Goal: Information Seeking & Learning: Learn about a topic

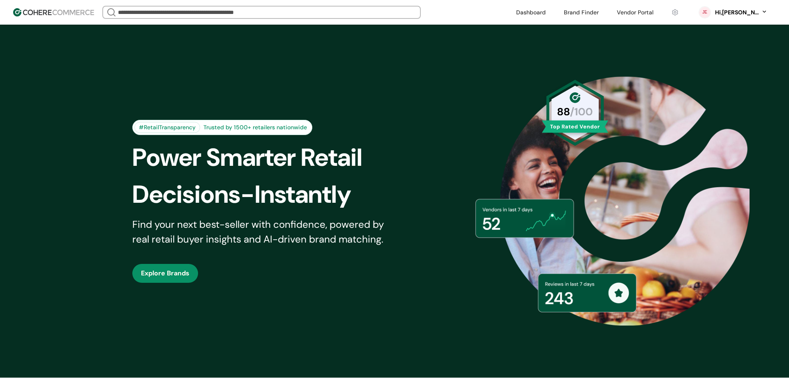
click at [487, 104] on div "#RetailTransparency Trusted by 1500+ retailers nationwide Power Smarter Retail …" at bounding box center [394, 201] width 565 height 312
click at [417, 19] on div at bounding box center [412, 12] width 10 height 20
click at [417, 14] on div at bounding box center [412, 12] width 10 height 20
click at [325, 21] on header "We Came Up Empty Looks like there aren’t any matches at the moment. Refine your…" at bounding box center [394, 12] width 789 height 25
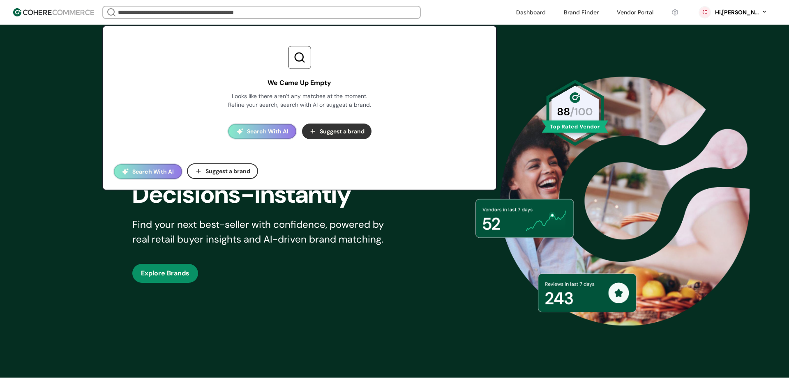
click at [325, 15] on input "search" at bounding box center [261, 13] width 290 height 12
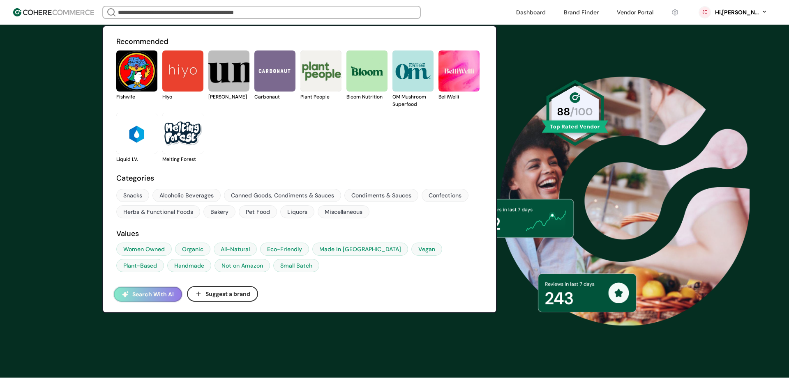
click at [116, 101] on link at bounding box center [116, 101] width 0 height 0
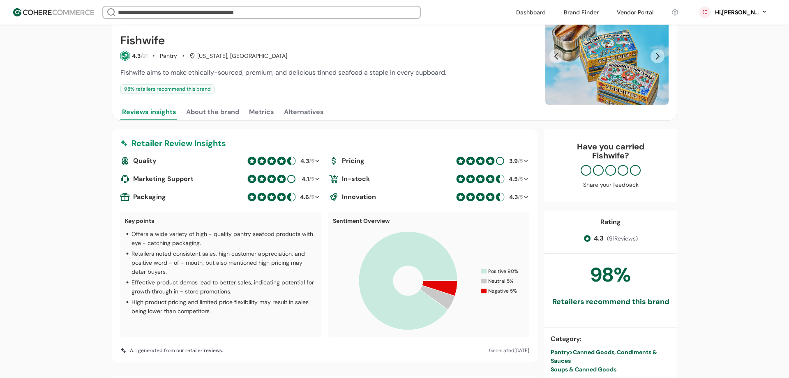
scroll to position [88, 0]
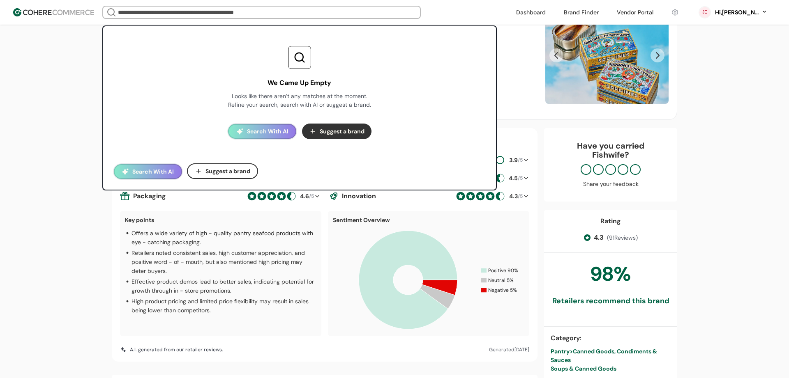
click at [177, 9] on input "search" at bounding box center [261, 13] width 290 height 12
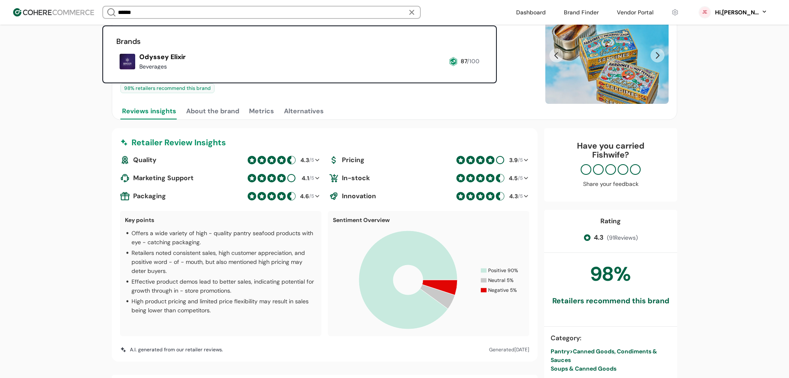
type input "******"
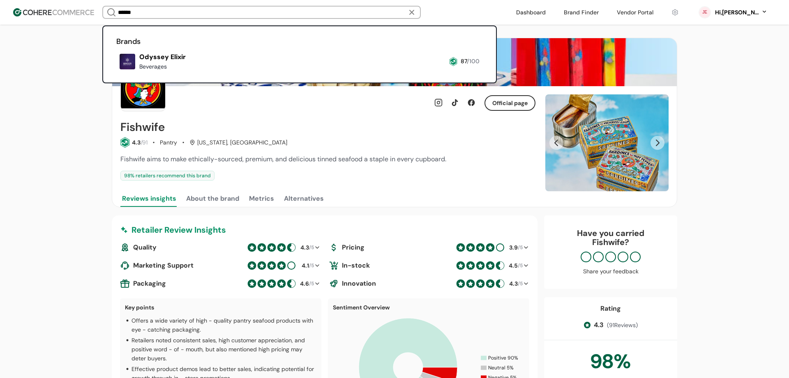
scroll to position [88, 0]
